Goal: Information Seeking & Learning: Learn about a topic

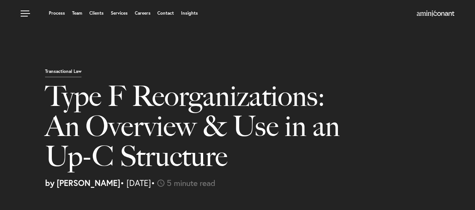
select select "EE"
select select "Austin"
select select "Business and Civil Litigation"
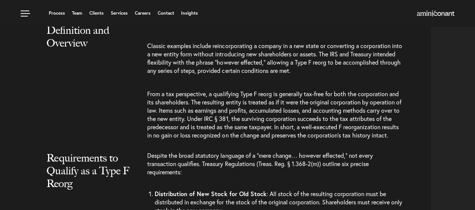
scroll to position [748, 0]
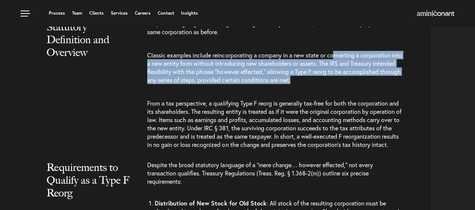
drag, startPoint x: 336, startPoint y: 62, endPoint x: 379, endPoint y: 87, distance: 49.4
click at [379, 87] on p "Classic examples include reincorporating a company in a new state or converting…" at bounding box center [274, 68] width 255 height 48
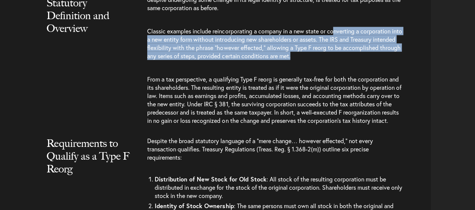
scroll to position [773, 0]
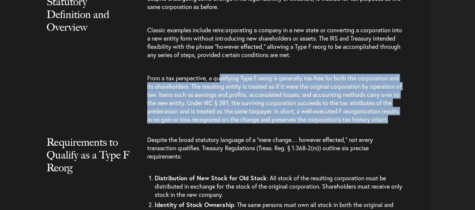
drag, startPoint x: 220, startPoint y: 87, endPoint x: 413, endPoint y: 137, distance: 199.4
click at [413, 131] on div "IRC § 368(a)(1)(F) defines a Type F reorganization as “a mere change in identit…" at bounding box center [288, 50] width 283 height 161
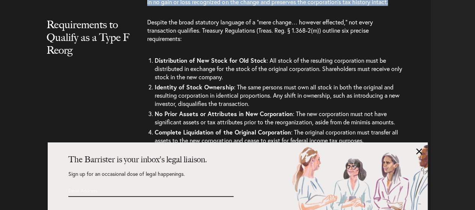
scroll to position [893, 0]
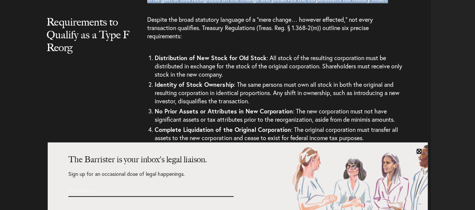
click at [418, 152] on link at bounding box center [419, 151] width 6 height 6
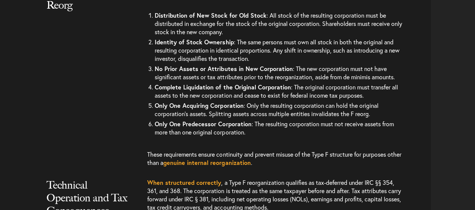
scroll to position [938, 0]
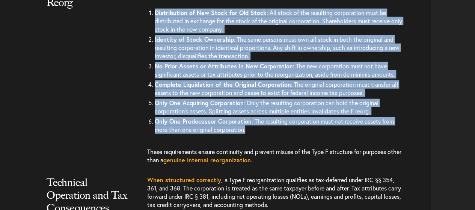
drag, startPoint x: 157, startPoint y: 29, endPoint x: 401, endPoint y: 144, distance: 270.6
click at [401, 135] on ol "Distribution of New Stock for Old Stock : All stock of the resulting corporatio…" at bounding box center [274, 71] width 255 height 127
copy ol "Loremipsumdo si Ame Conse adi Eli Seddo : Eiu tempo in utl etdolorem aliquaenim…"
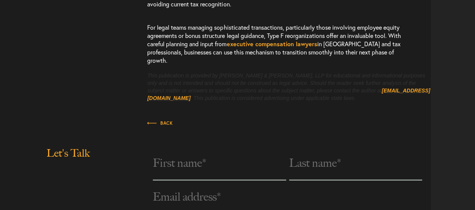
scroll to position [1689, 0]
